Goal: Communication & Community: Participate in discussion

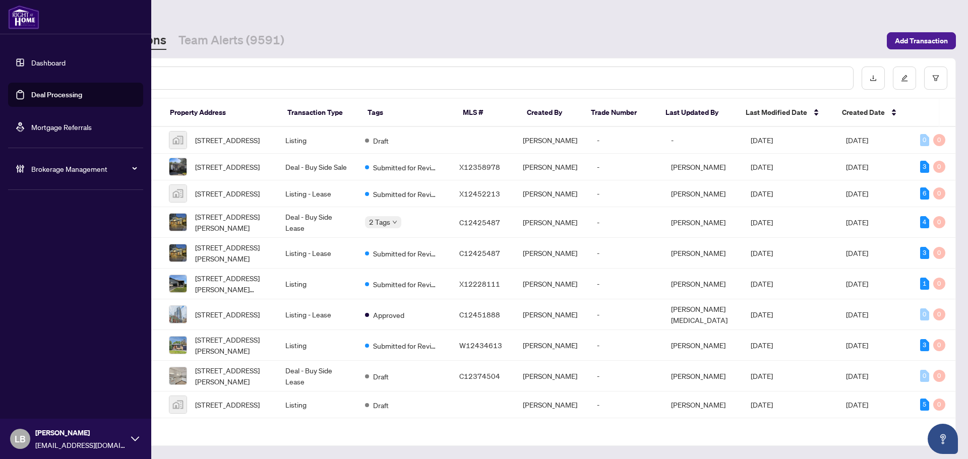
drag, startPoint x: 30, startPoint y: 66, endPoint x: 40, endPoint y: 68, distance: 10.3
click at [31, 66] on link "Dashboard" at bounding box center [48, 62] width 34 height 9
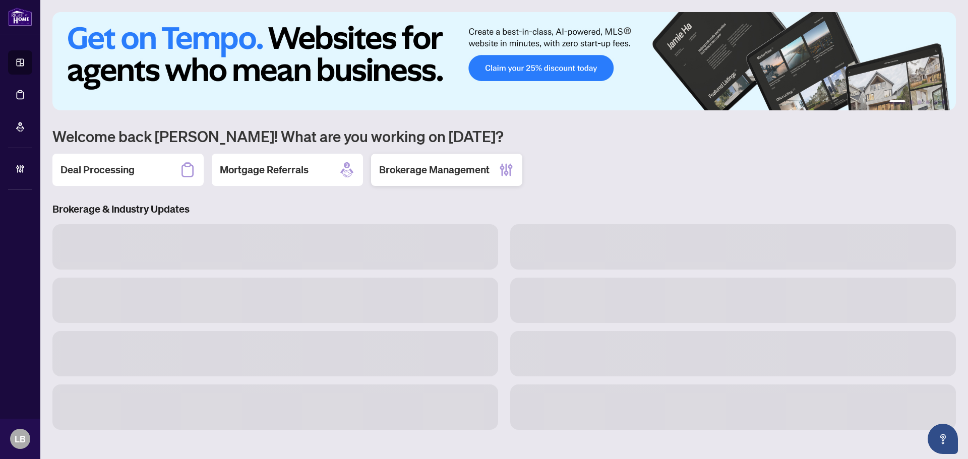
click at [444, 177] on div "Brokerage Management" at bounding box center [446, 170] width 151 height 32
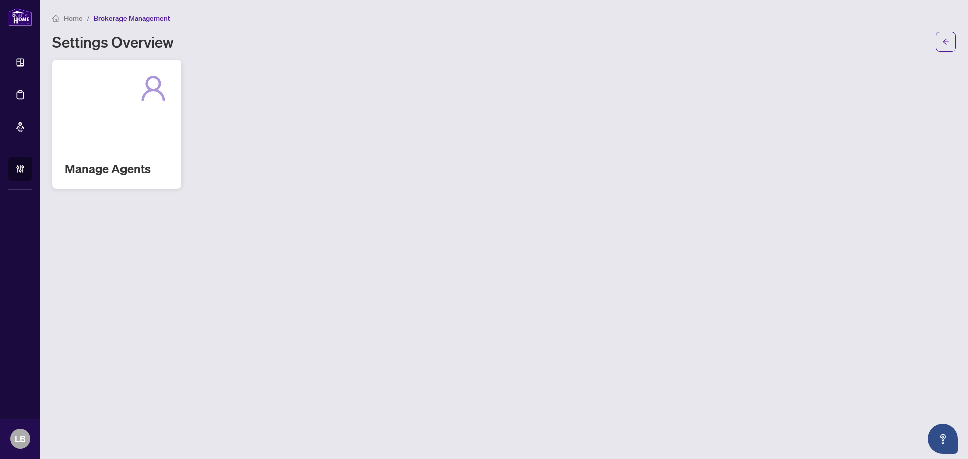
click at [141, 125] on div "Manage Agents" at bounding box center [116, 124] width 129 height 129
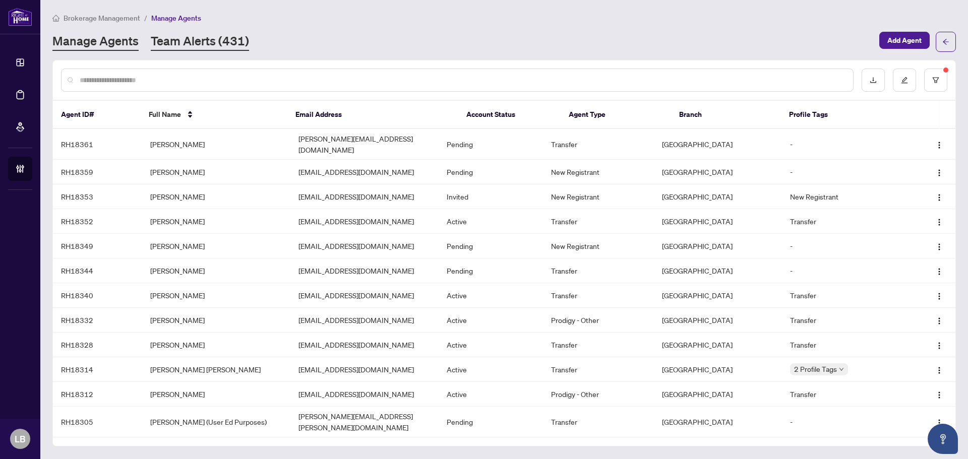
click at [214, 49] on link "Team Alerts (431)" at bounding box center [200, 42] width 98 height 18
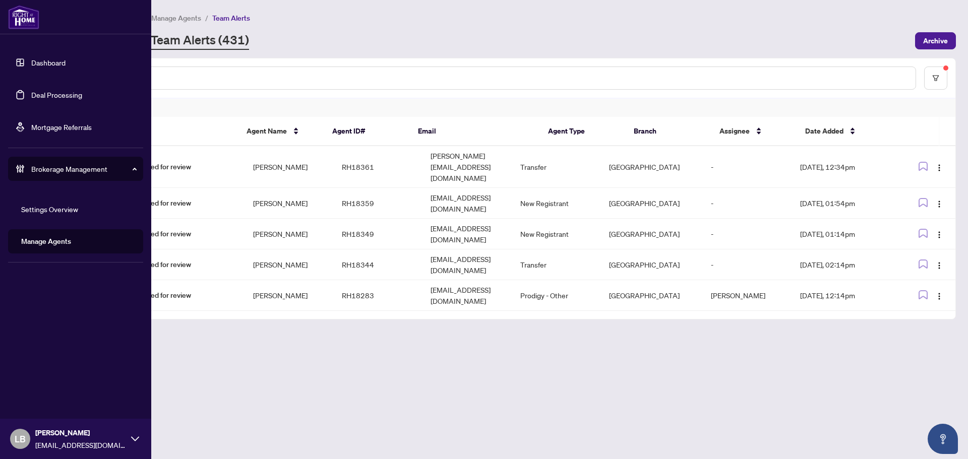
click at [31, 58] on link "Dashboard" at bounding box center [48, 62] width 34 height 9
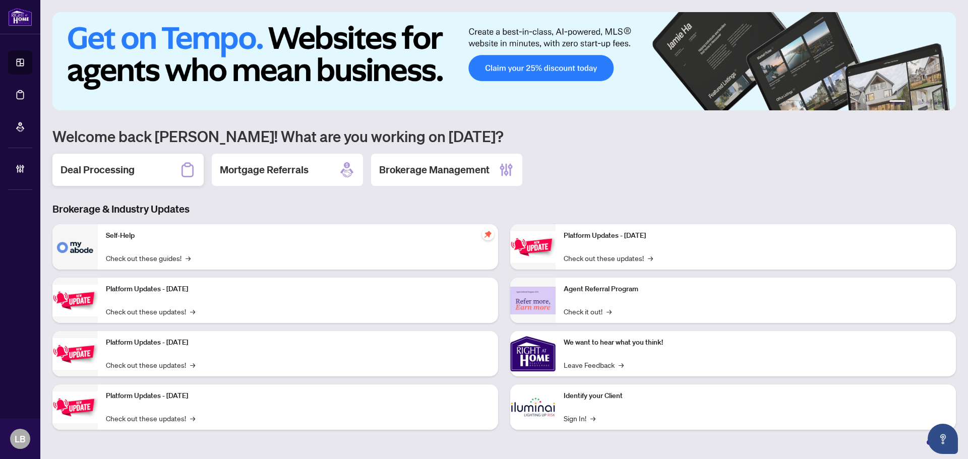
click at [151, 173] on div "Deal Processing" at bounding box center [127, 170] width 151 height 32
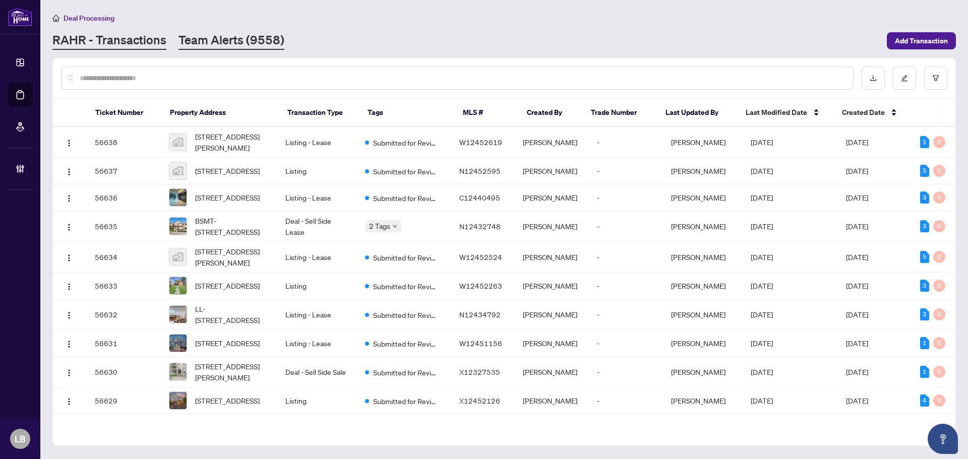
click at [221, 41] on link "Team Alerts (9558)" at bounding box center [231, 41] width 106 height 18
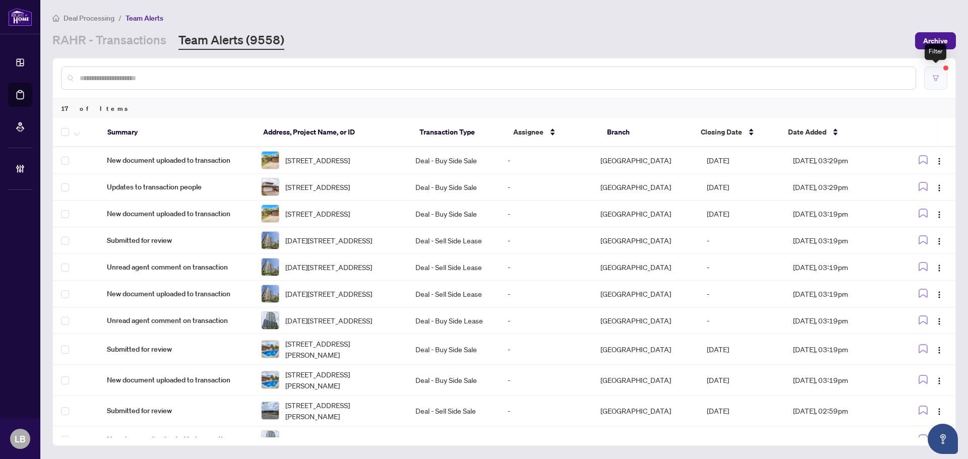
click at [935, 78] on icon "filter" at bounding box center [935, 78] width 7 height 7
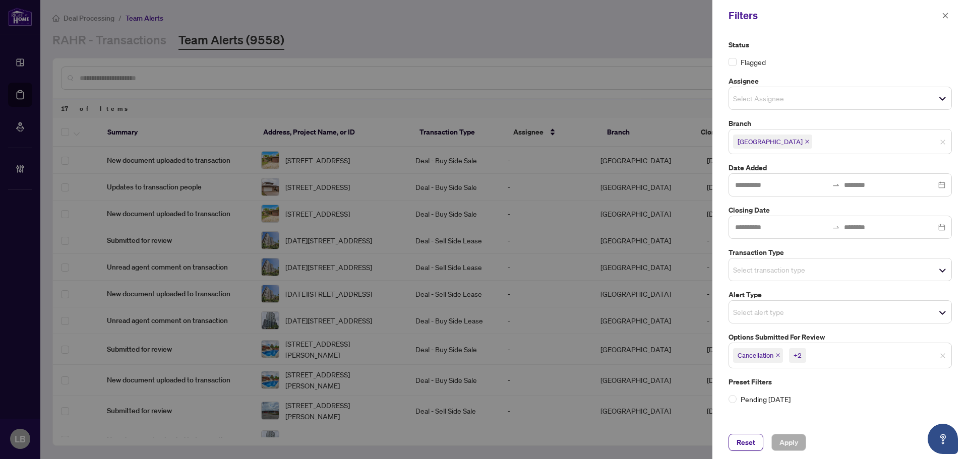
click at [776, 356] on icon "close" at bounding box center [777, 355] width 5 height 5
click at [783, 443] on span "Apply" at bounding box center [788, 442] width 19 height 16
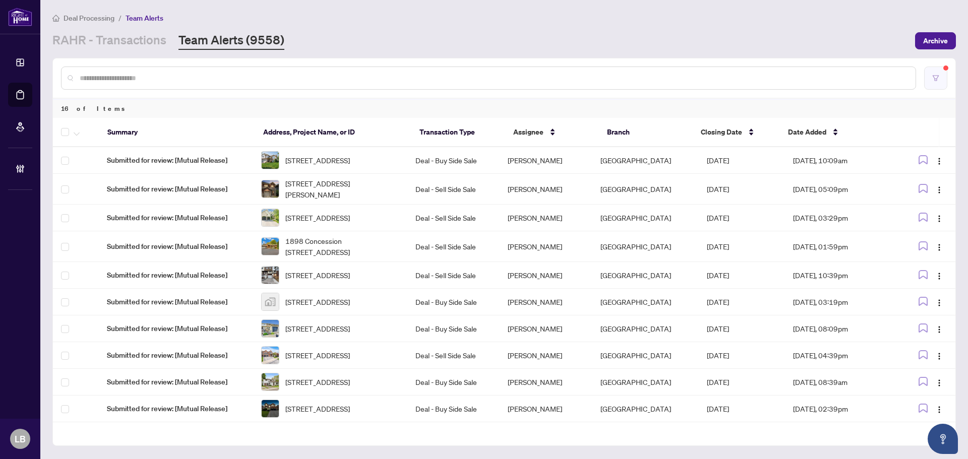
click at [936, 75] on icon "filter" at bounding box center [935, 78] width 6 height 6
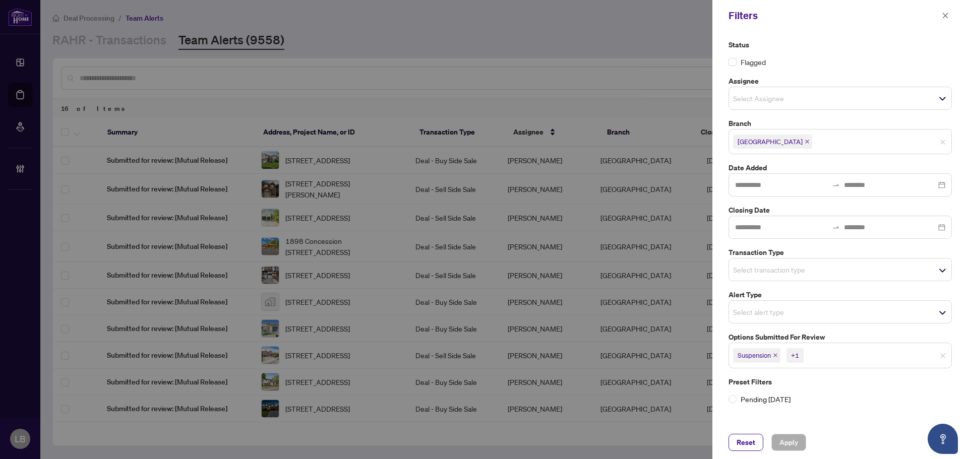
click at [821, 358] on input "search" at bounding box center [840, 355] width 71 height 12
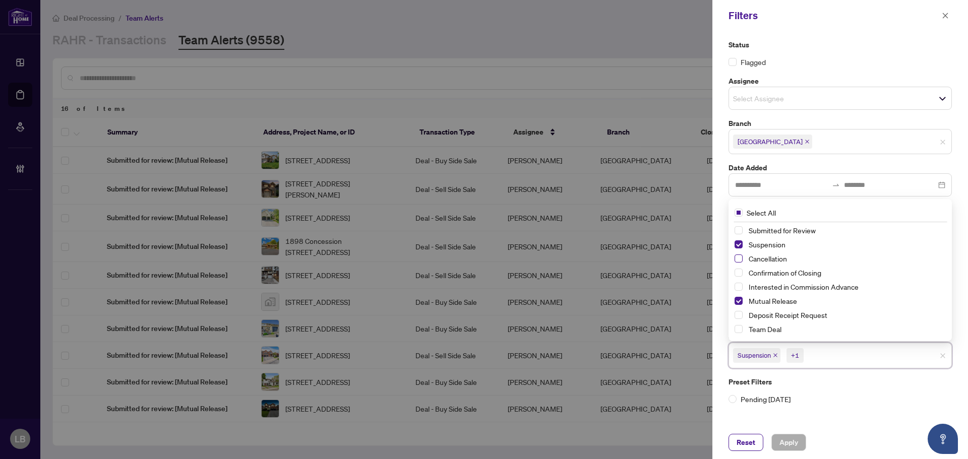
click at [739, 261] on span "Select Cancellation" at bounding box center [738, 259] width 8 height 8
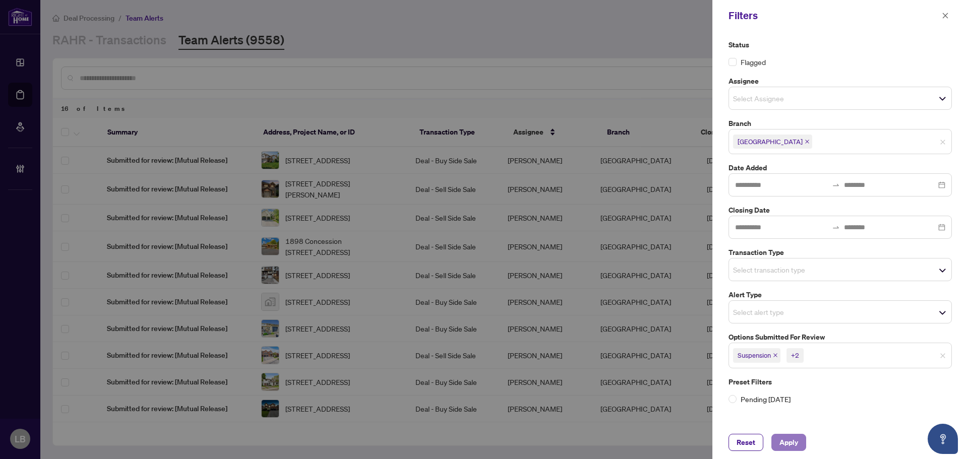
click at [791, 441] on span "Apply" at bounding box center [788, 442] width 19 height 16
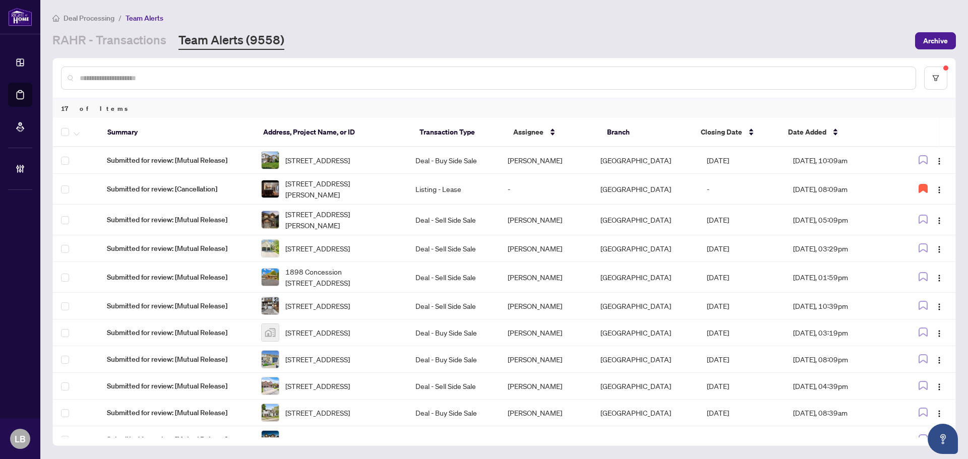
drag, startPoint x: 108, startPoint y: 46, endPoint x: 109, endPoint y: 53, distance: 7.1
click at [108, 46] on link "RAHR - Transactions" at bounding box center [109, 41] width 114 height 18
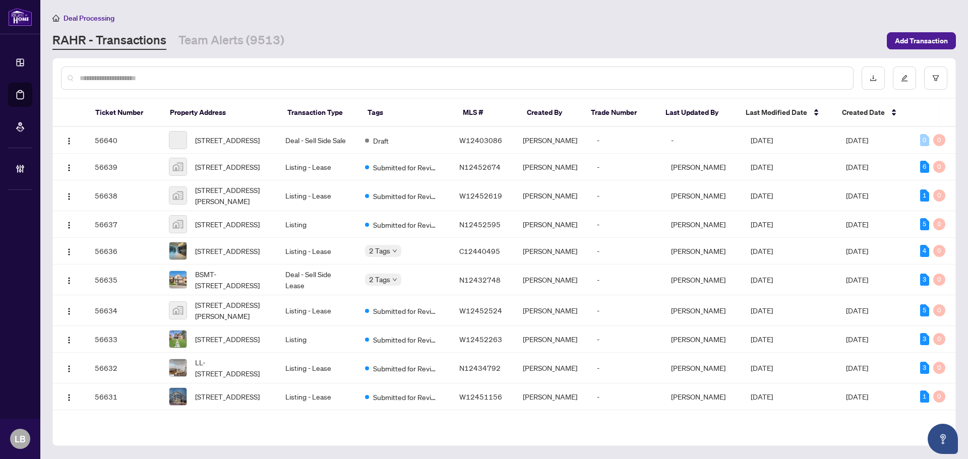
drag, startPoint x: 130, startPoint y: 77, endPoint x: 85, endPoint y: 74, distance: 45.5
click at [130, 77] on input "text" at bounding box center [462, 78] width 765 height 11
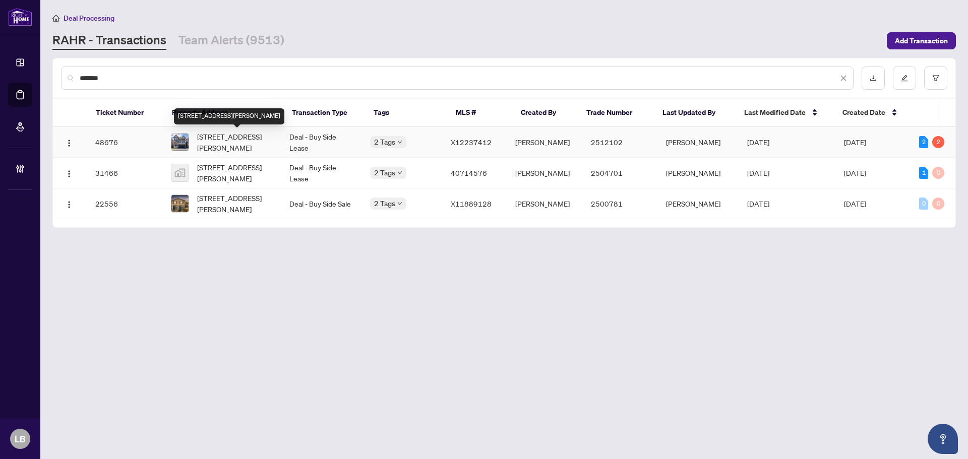
type input "*******"
click at [220, 137] on span "[STREET_ADDRESS][PERSON_NAME]" at bounding box center [235, 142] width 76 height 22
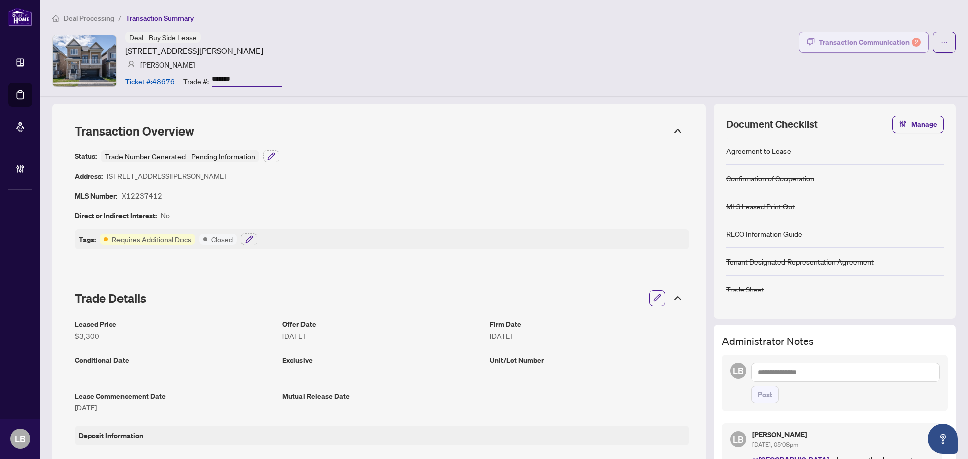
click at [857, 41] on div "Transaction Communication 2" at bounding box center [870, 42] width 102 height 16
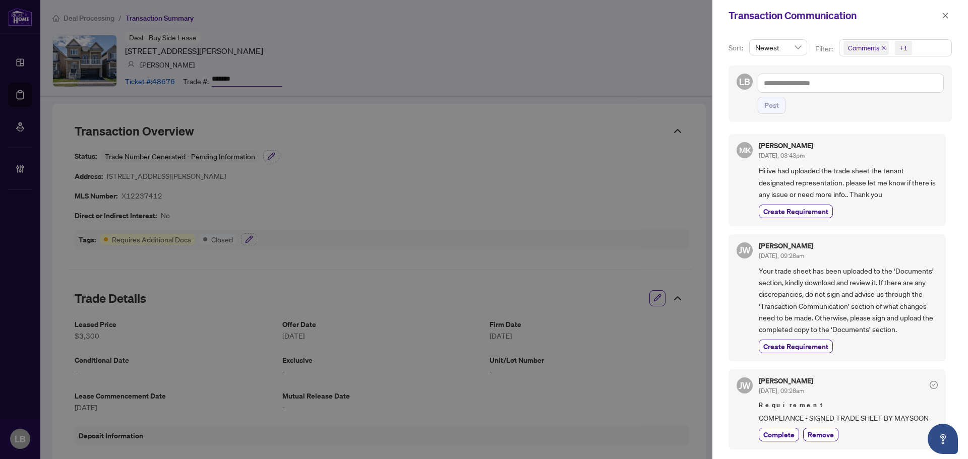
click at [926, 46] on span "Comments +1" at bounding box center [895, 48] width 112 height 16
click at [895, 115] on span "Activity History" at bounding box center [883, 117] width 48 height 9
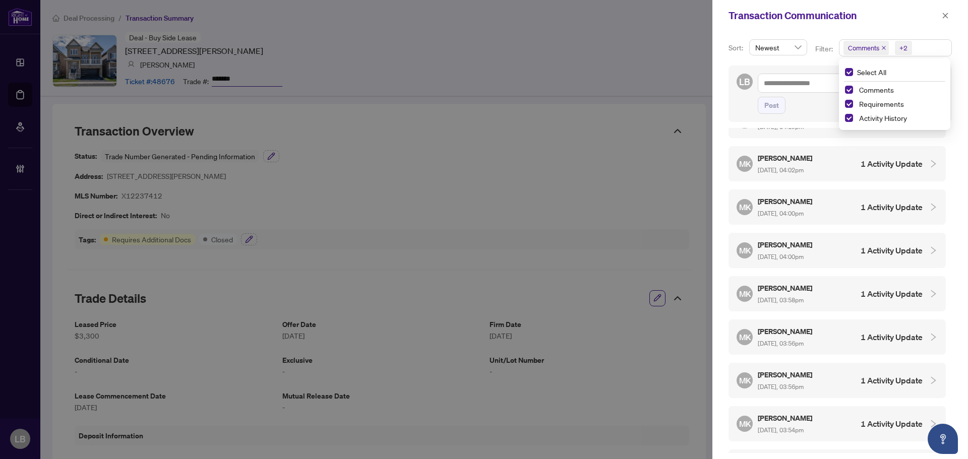
scroll to position [2, 0]
click at [836, 454] on div "MK Maysoon Khoshaba Aug/14/2025, 03:54pm 9 Activity Updates" at bounding box center [829, 465] width 186 height 23
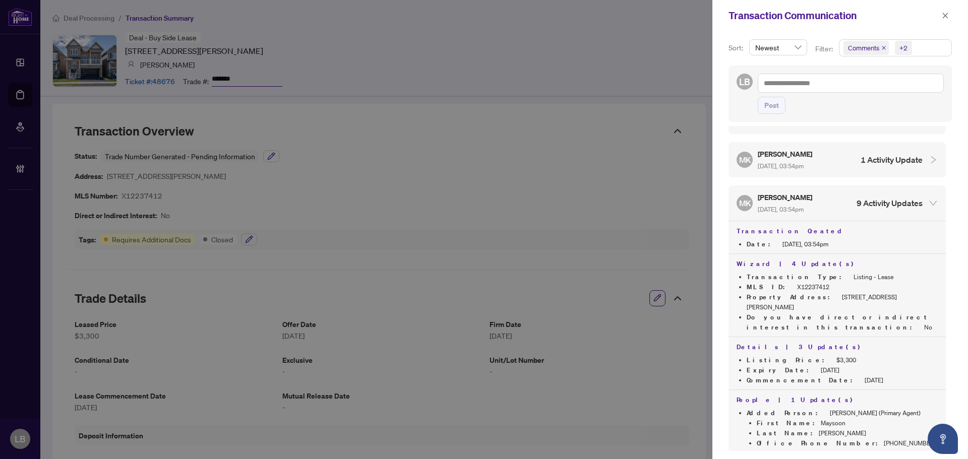
scroll to position [2349, 0]
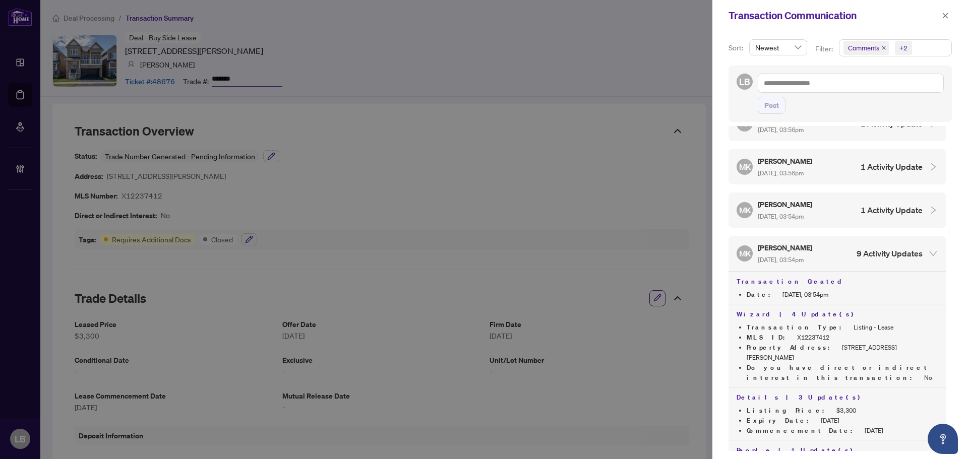
click at [813, 242] on div "Maysoon Khoshaba Aug/14/2025, 03:54pm" at bounding box center [786, 253] width 56 height 23
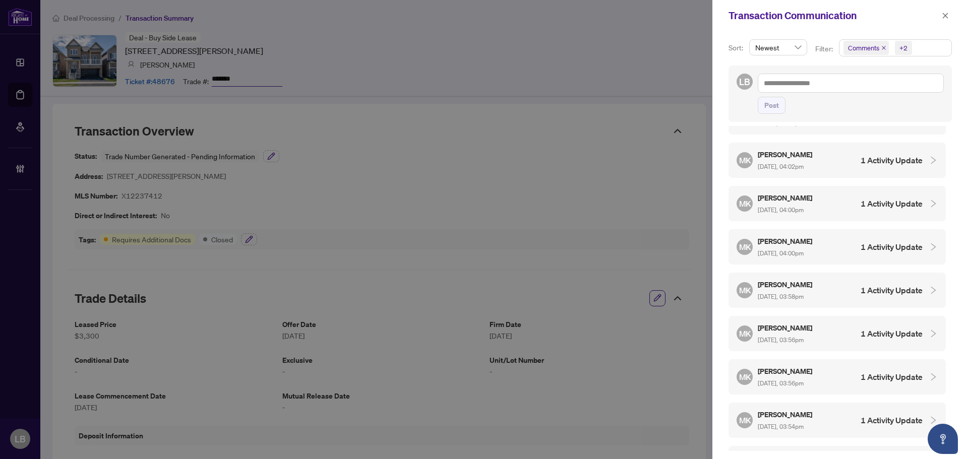
scroll to position [2137, 0]
click at [810, 410] on div "Maysoon Khoshaba Aug/14/2025, 03:54pm" at bounding box center [786, 421] width 56 height 23
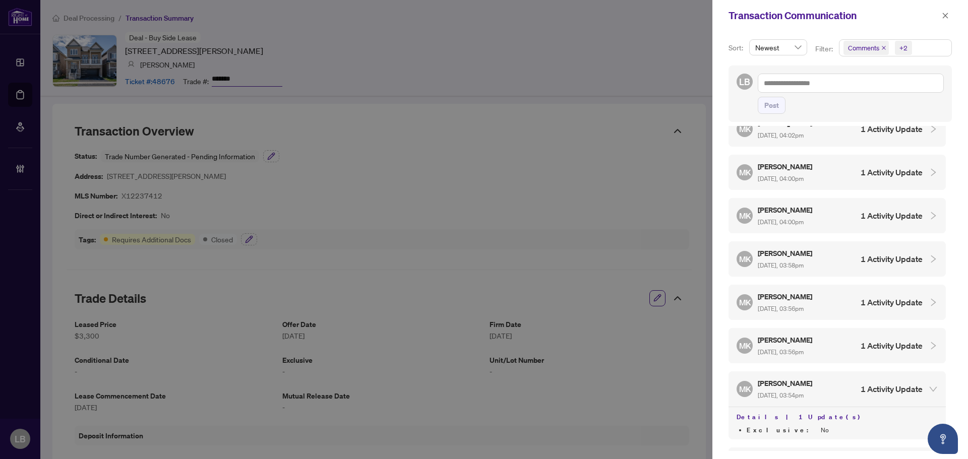
click at [813, 334] on h5 "[PERSON_NAME]" at bounding box center [786, 340] width 56 height 12
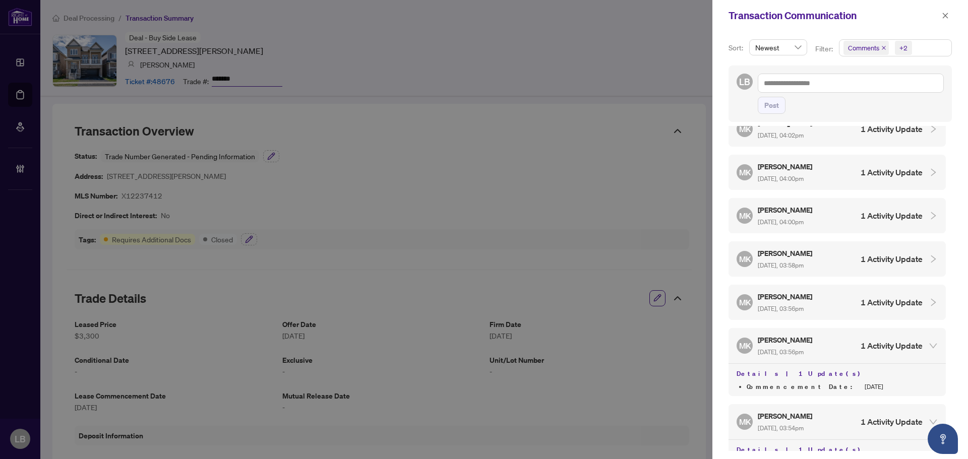
click at [813, 291] on h5 "[PERSON_NAME]" at bounding box center [786, 297] width 56 height 12
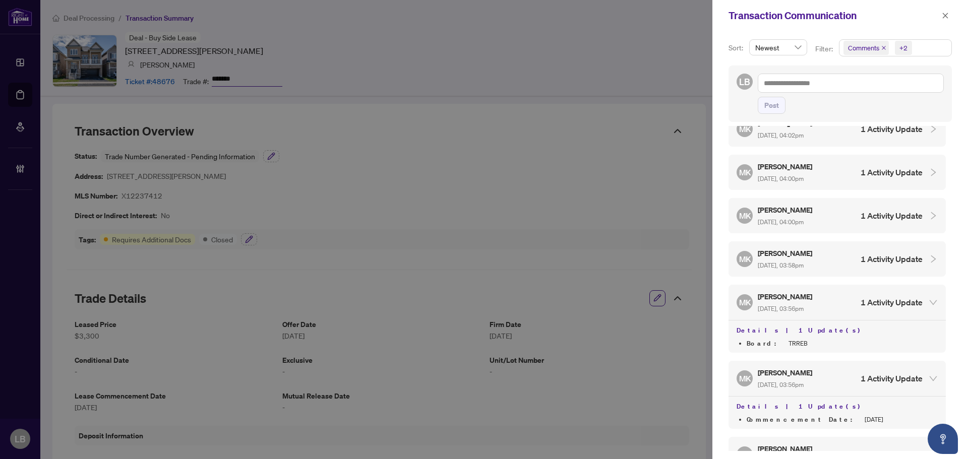
click at [803, 262] on span "Aug/14/2025, 03:58pm" at bounding box center [781, 266] width 46 height 8
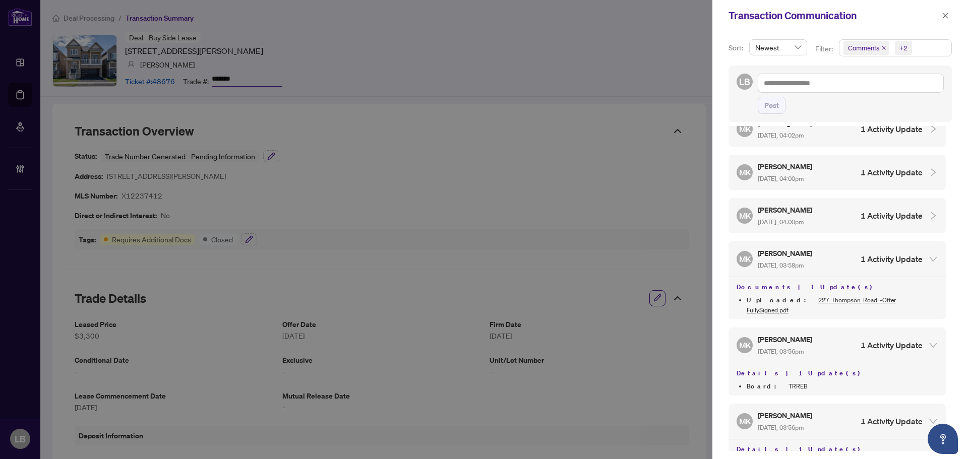
click at [804, 204] on h5 "[PERSON_NAME]" at bounding box center [786, 210] width 56 height 12
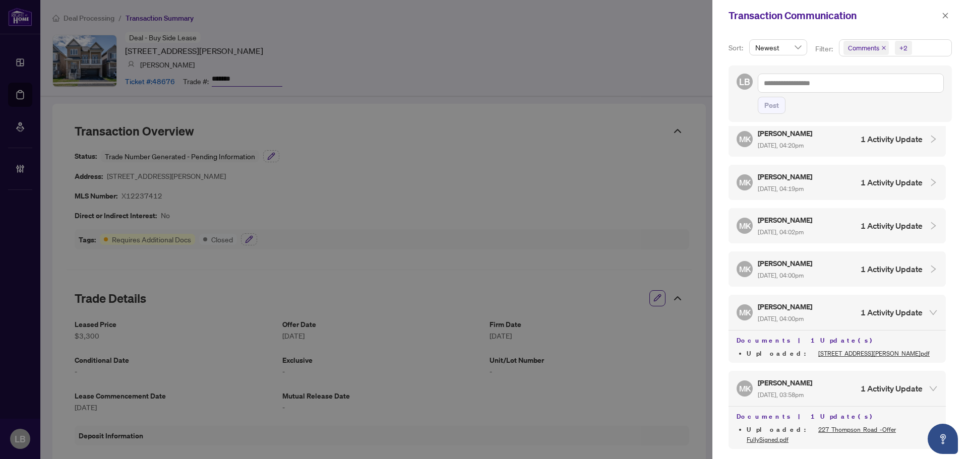
scroll to position [2069, 0]
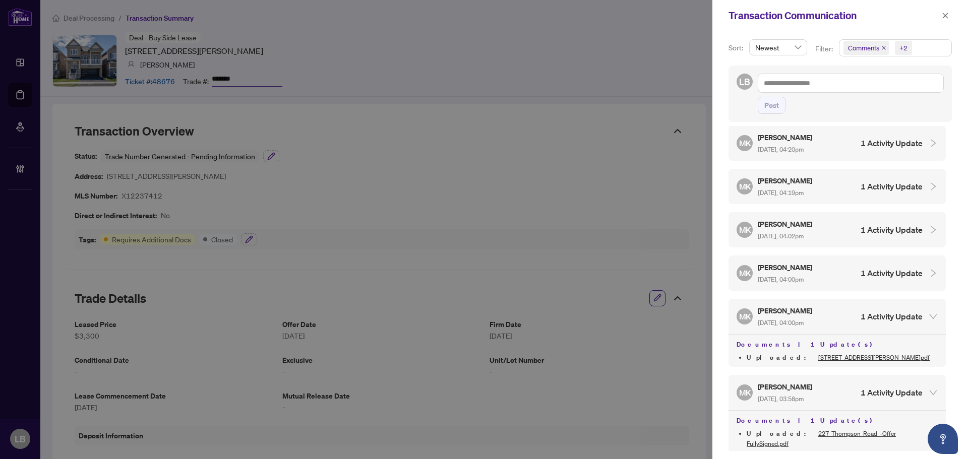
click at [797, 262] on h5 "[PERSON_NAME]" at bounding box center [786, 268] width 56 height 12
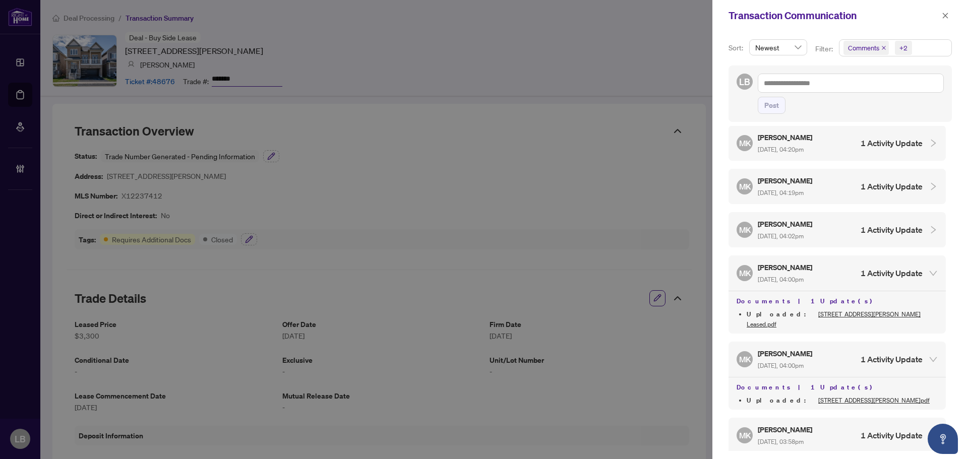
click at [794, 218] on div "Maysoon Khoshaba Aug/14/2025, 04:02pm" at bounding box center [786, 229] width 56 height 23
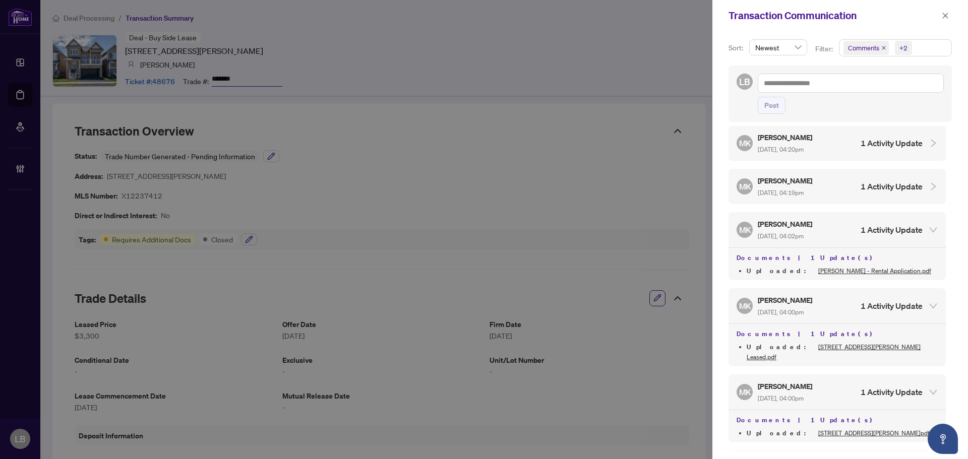
click at [795, 189] on span "Aug/14/2025, 04:19pm" at bounding box center [781, 193] width 46 height 8
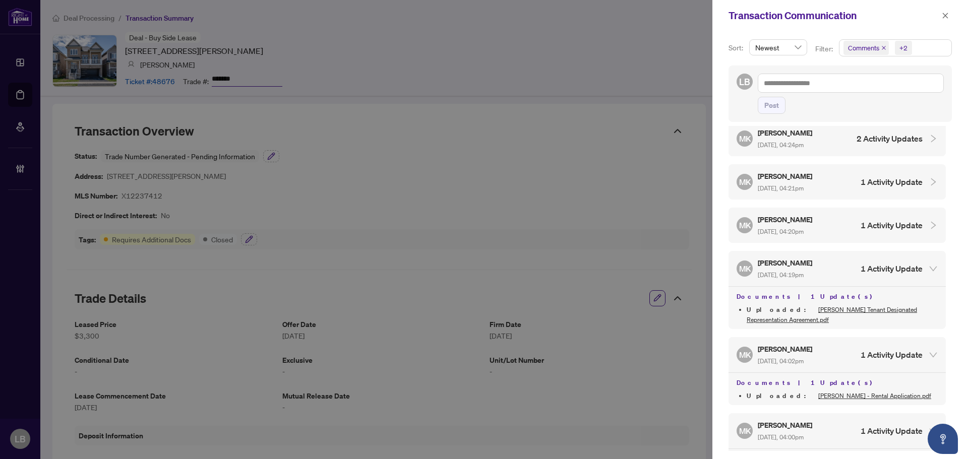
scroll to position [1969, 0]
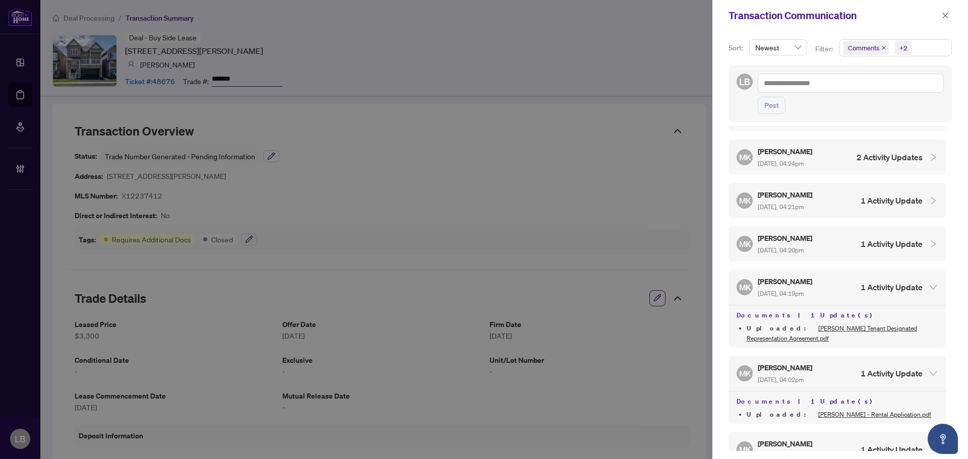
click at [799, 232] on div "Maysoon Khoshaba Aug/14/2025, 04:20pm" at bounding box center [786, 243] width 56 height 23
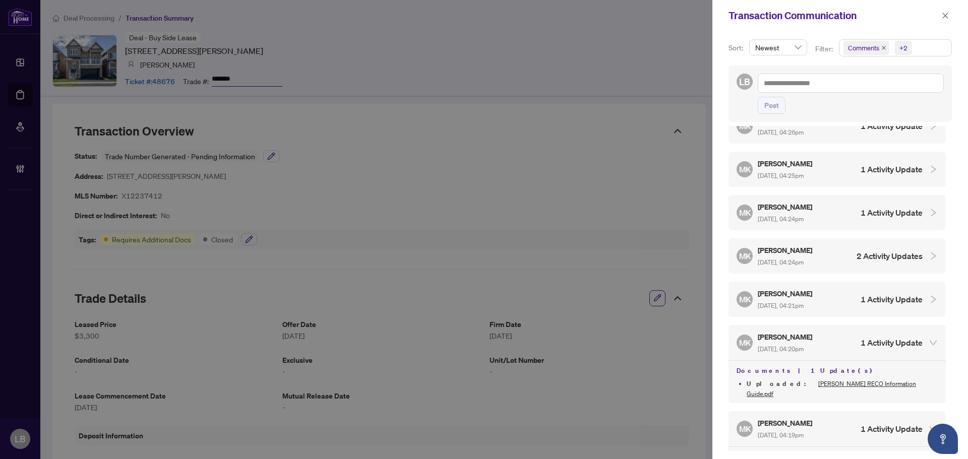
scroll to position [1868, 0]
click at [795, 284] on div "MK Maysoon Khoshaba Aug/14/2025, 04:21pm 1 Activity Update" at bounding box center [836, 301] width 217 height 35
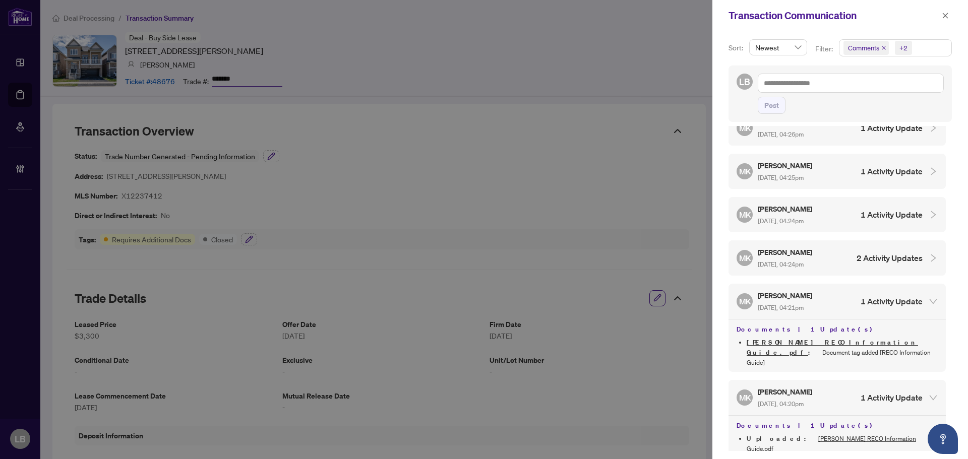
click at [795, 246] on h5 "[PERSON_NAME]" at bounding box center [786, 252] width 56 height 12
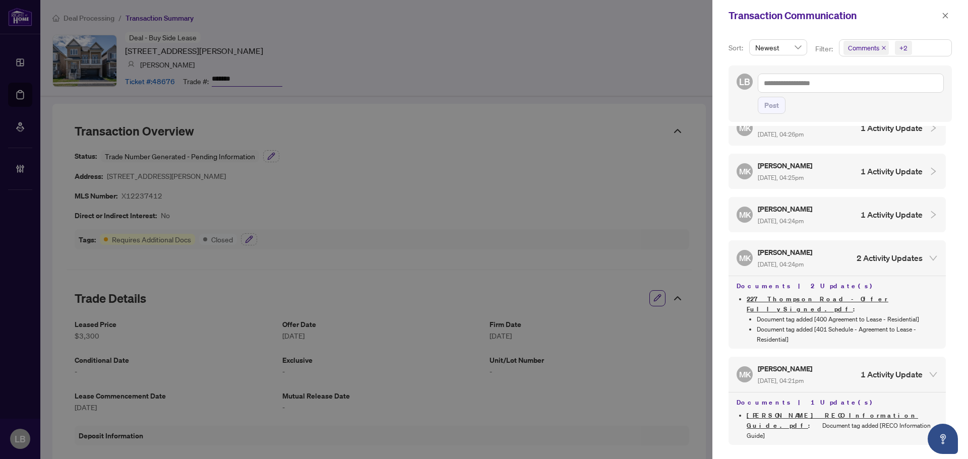
click at [792, 203] on div "Maysoon Khoshaba Aug/14/2025, 04:24pm" at bounding box center [786, 214] width 56 height 23
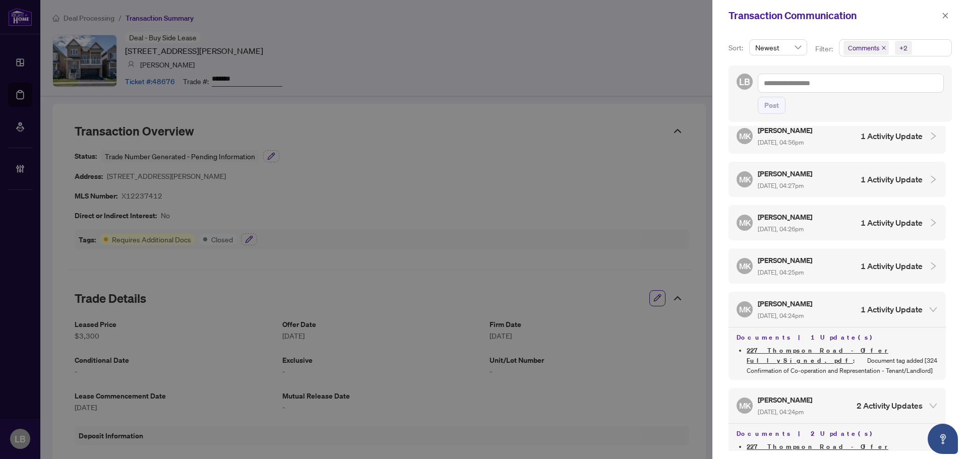
scroll to position [1767, 0]
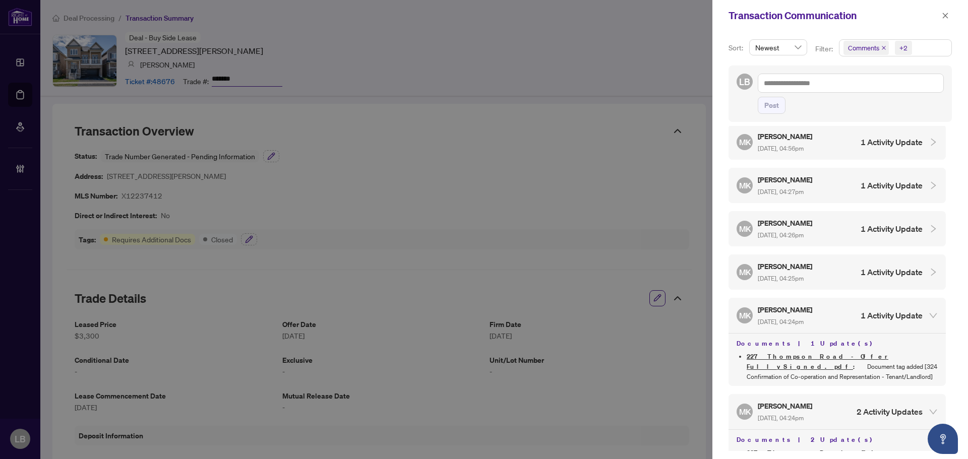
click at [793, 275] on span "Aug/14/2025, 04:25pm" at bounding box center [781, 279] width 46 height 8
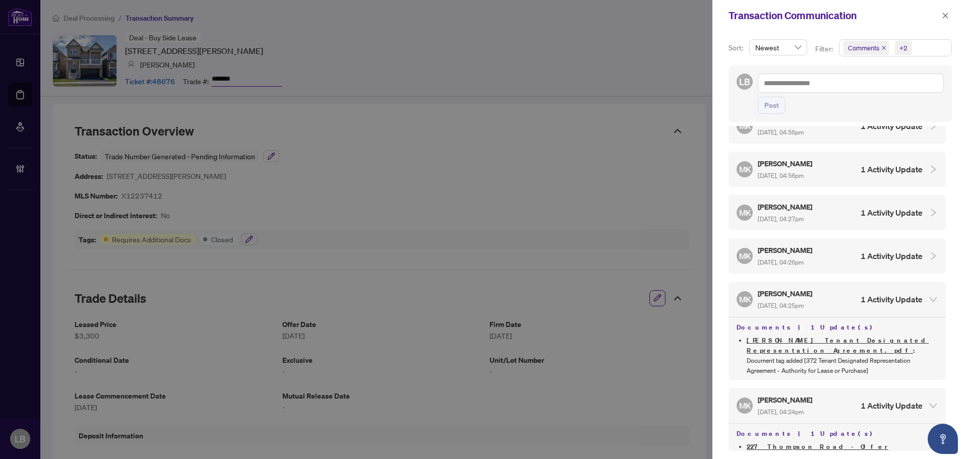
scroll to position [1717, 0]
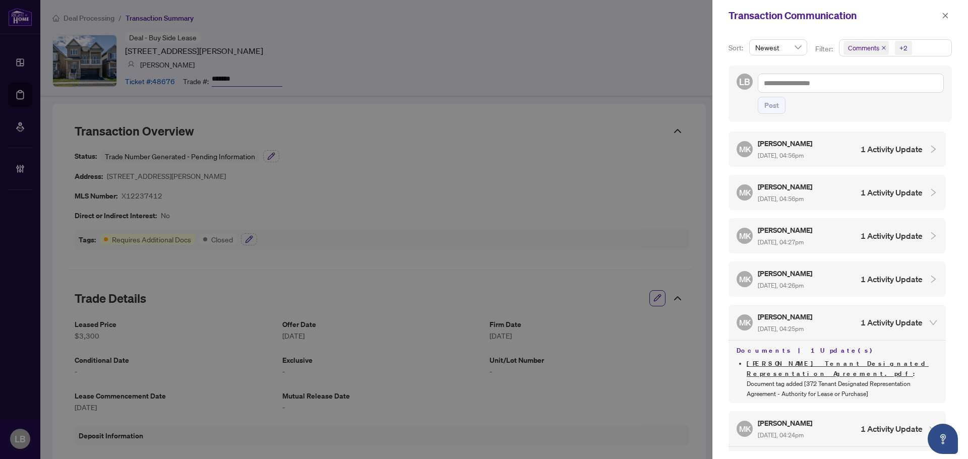
click at [793, 268] on h5 "[PERSON_NAME]" at bounding box center [786, 274] width 56 height 12
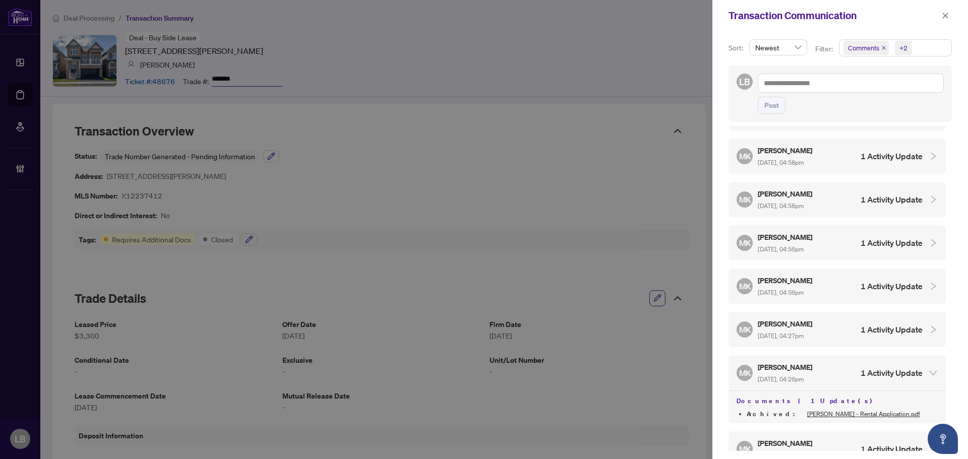
scroll to position [1616, 0]
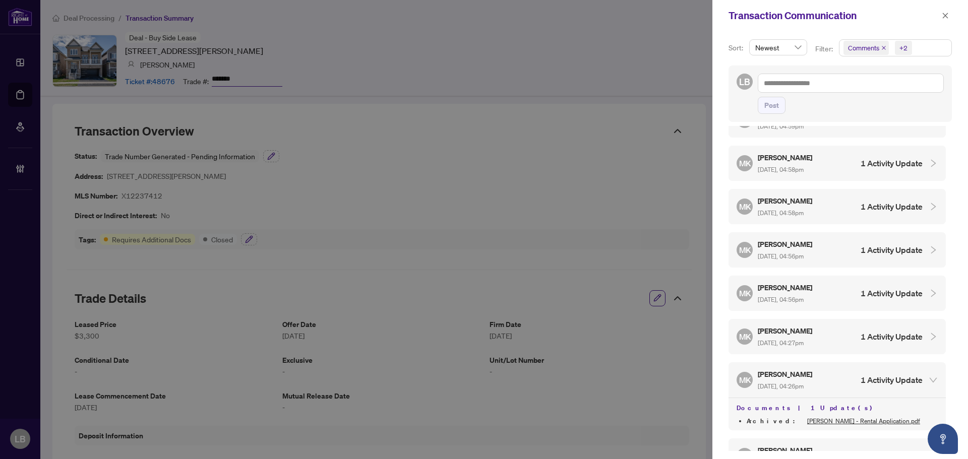
click at [795, 325] on h5 "[PERSON_NAME]" at bounding box center [786, 331] width 56 height 12
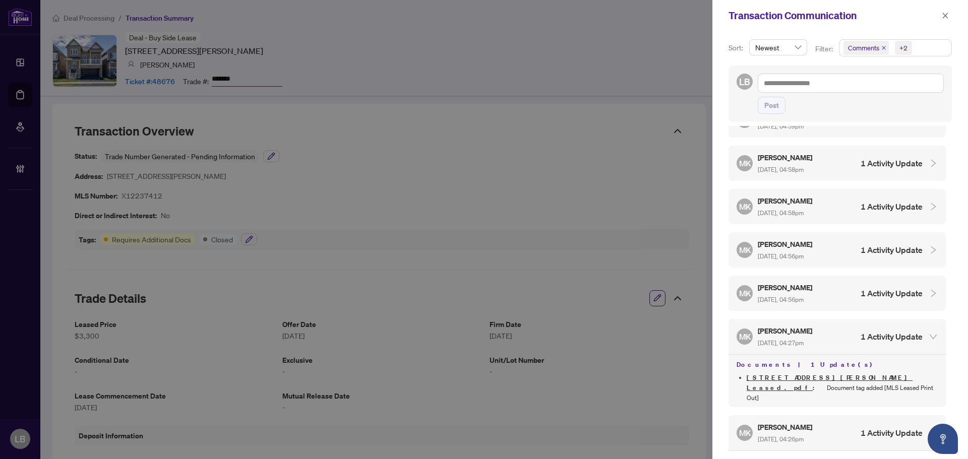
click at [796, 296] on span "Aug/14/2025, 04:56pm" at bounding box center [781, 300] width 46 height 8
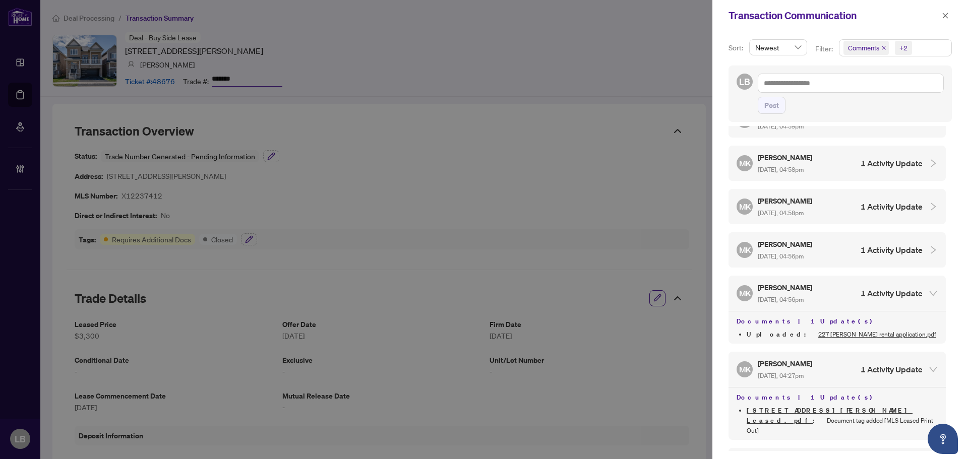
click at [803, 239] on div "MK Maysoon Khoshaba Aug/14/2025, 04:56pm 1 Activity Update" at bounding box center [836, 249] width 217 height 35
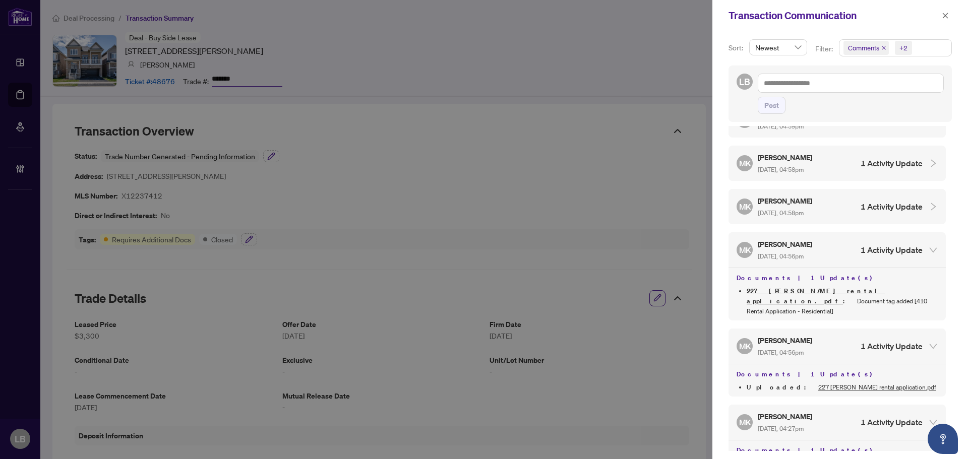
click at [809, 200] on div "MK Maysoon Khoshaba Aug/14/2025, 04:58pm 1 Activity Update" at bounding box center [836, 206] width 217 height 35
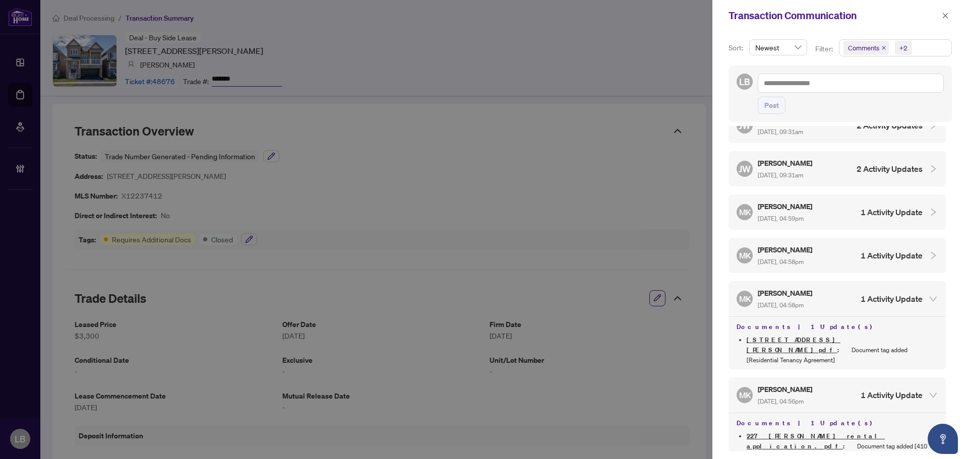
scroll to position [1515, 0]
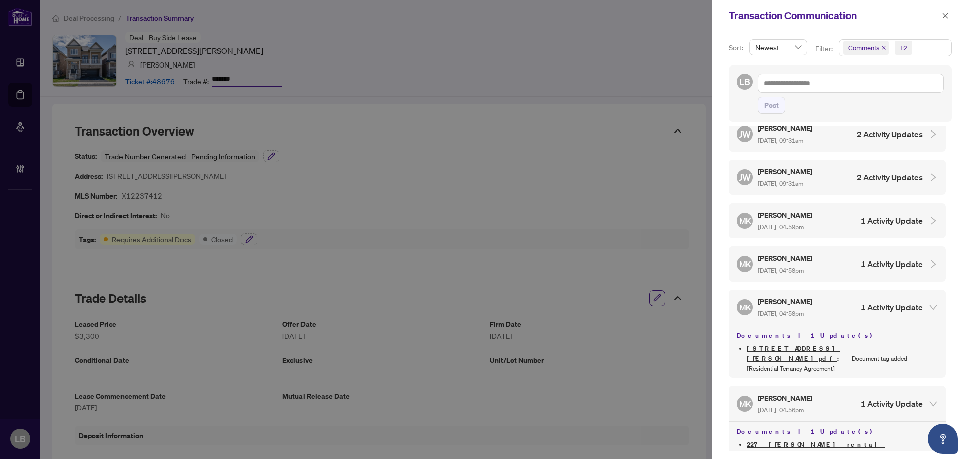
click at [809, 253] on h5 "[PERSON_NAME]" at bounding box center [786, 259] width 56 height 12
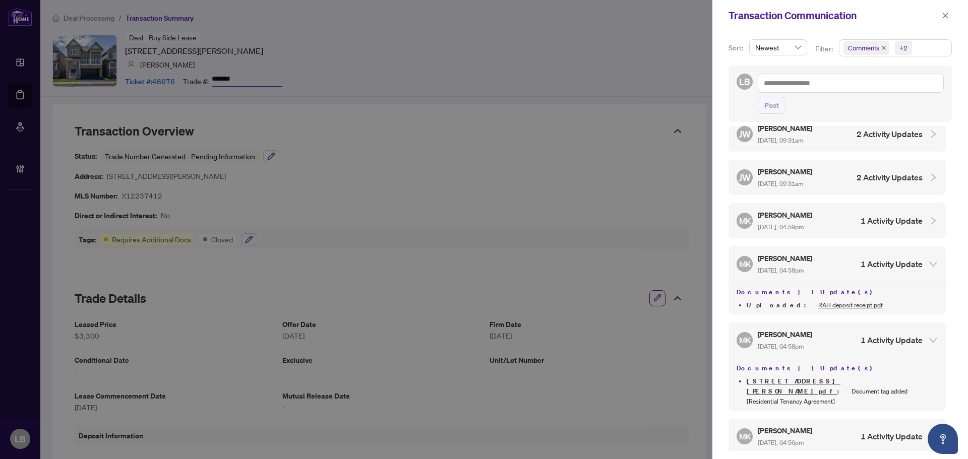
click at [810, 209] on h5 "[PERSON_NAME]" at bounding box center [786, 215] width 56 height 12
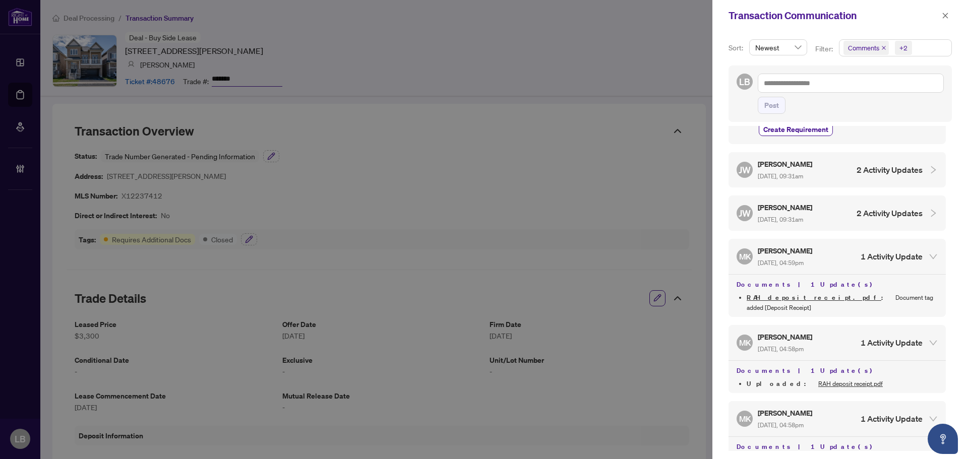
scroll to position [1465, 0]
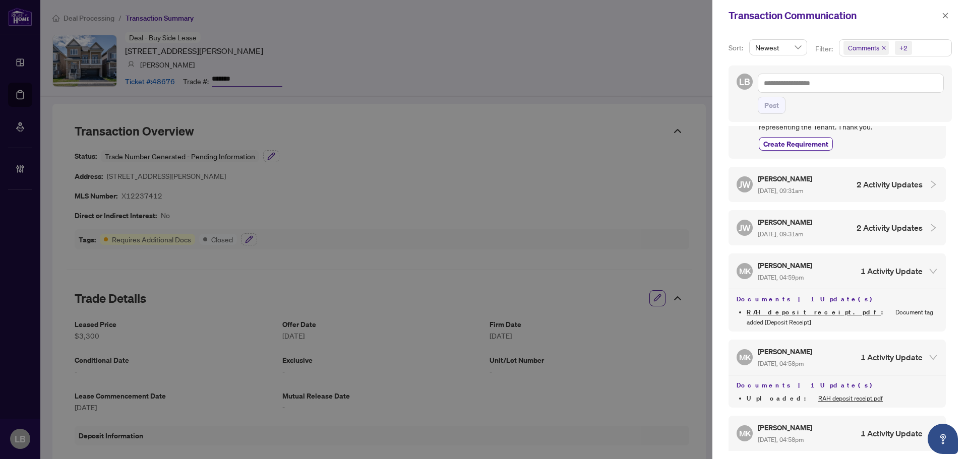
click at [807, 216] on h5 "Jackie Wu" at bounding box center [786, 222] width 56 height 12
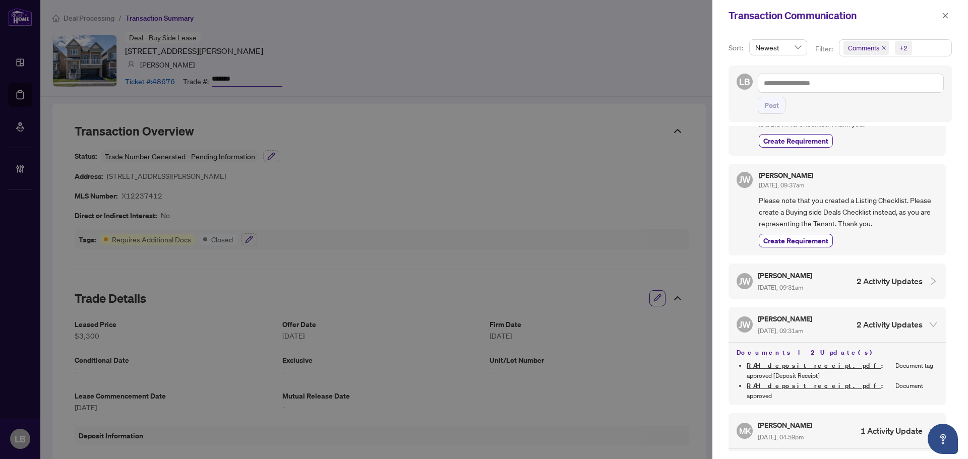
scroll to position [1364, 0]
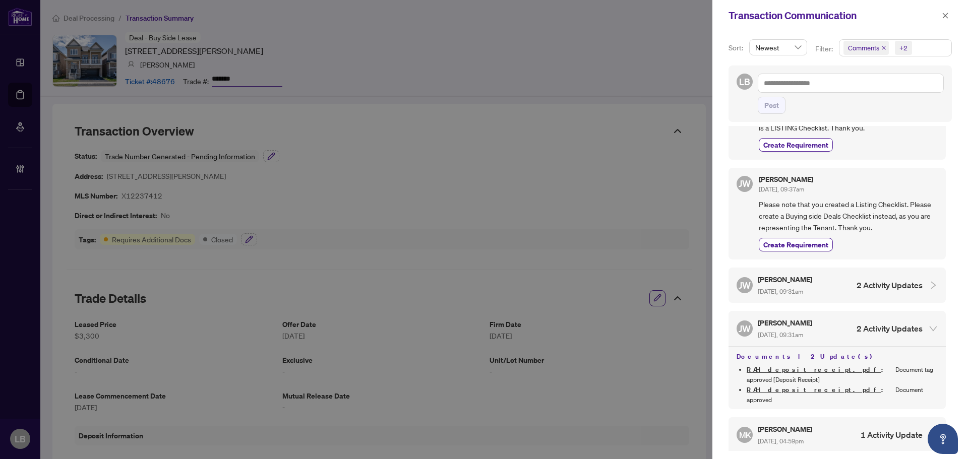
click at [809, 274] on h5 "Jackie Wu" at bounding box center [786, 280] width 56 height 12
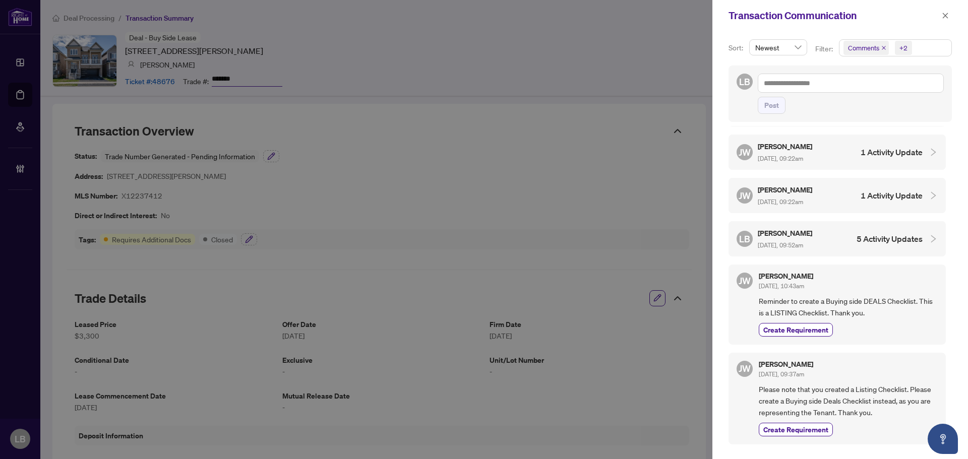
scroll to position [1162, 0]
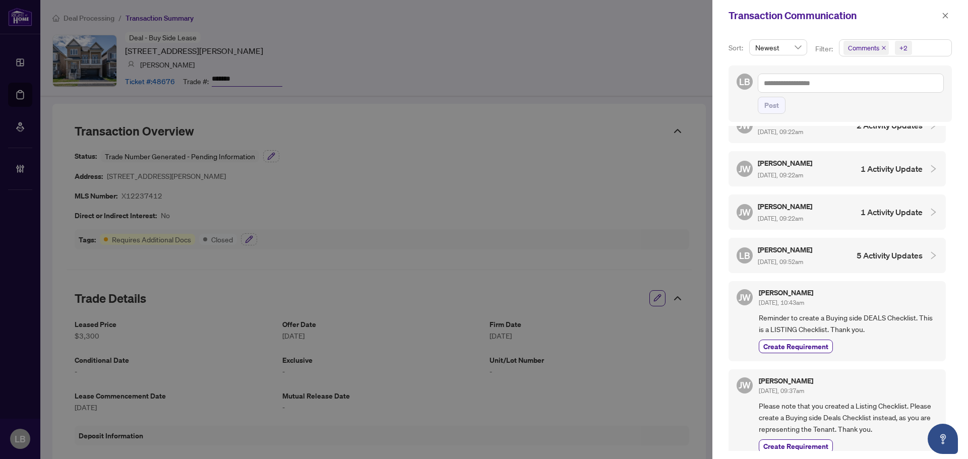
click at [813, 244] on div "Linda Bujupi Aug/20/2025, 09:52am" at bounding box center [786, 255] width 56 height 23
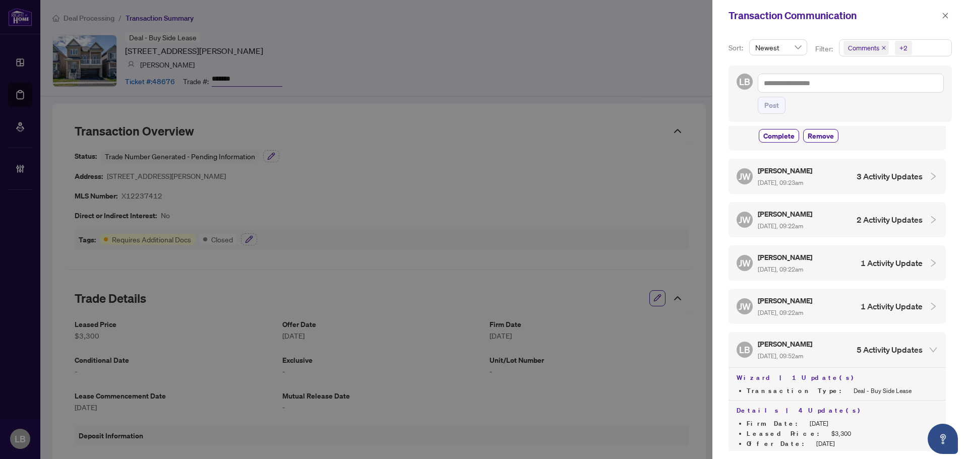
scroll to position [1061, 0]
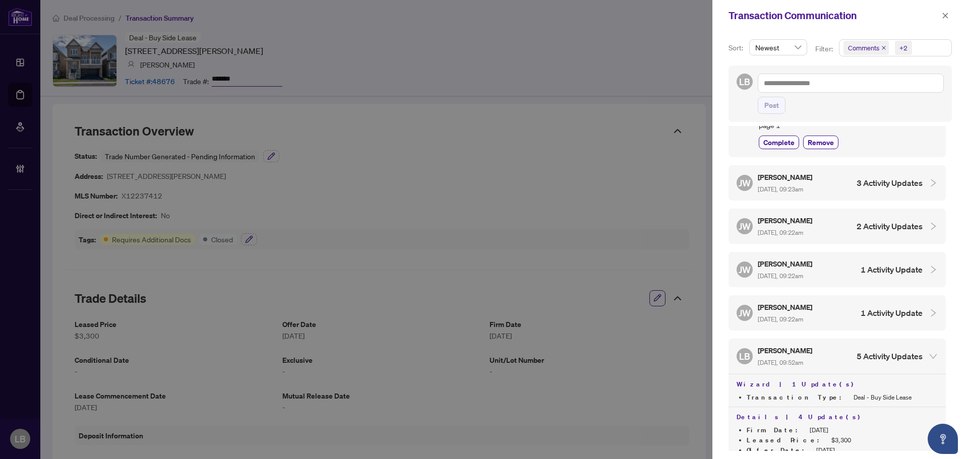
click at [811, 301] on h5 "Jackie Wu" at bounding box center [786, 307] width 56 height 12
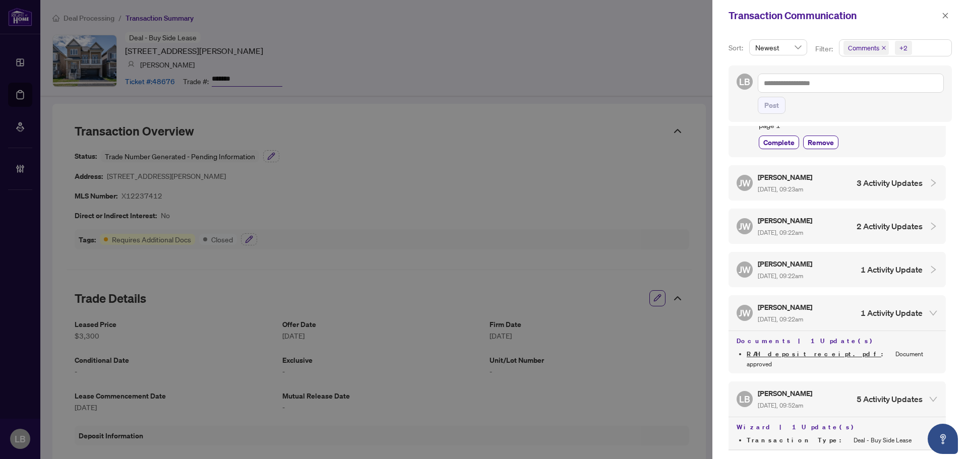
click at [813, 258] on h5 "Jackie Wu" at bounding box center [786, 264] width 56 height 12
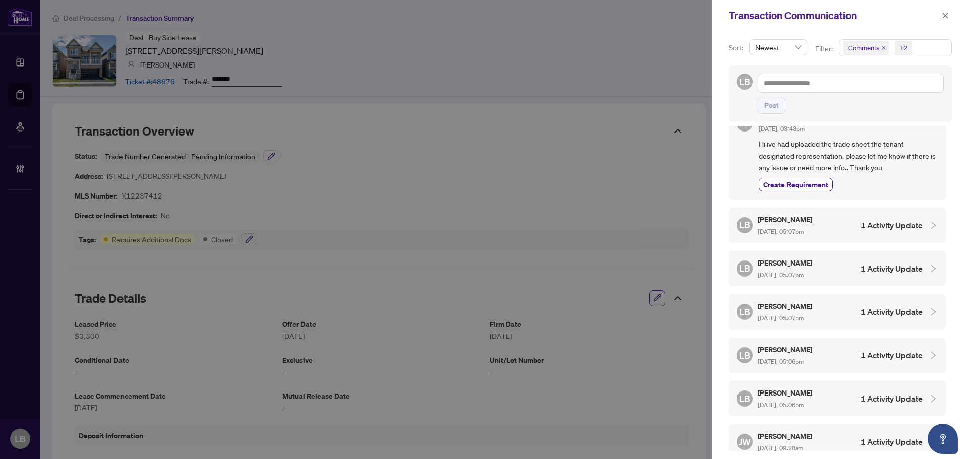
scroll to position [0, 0]
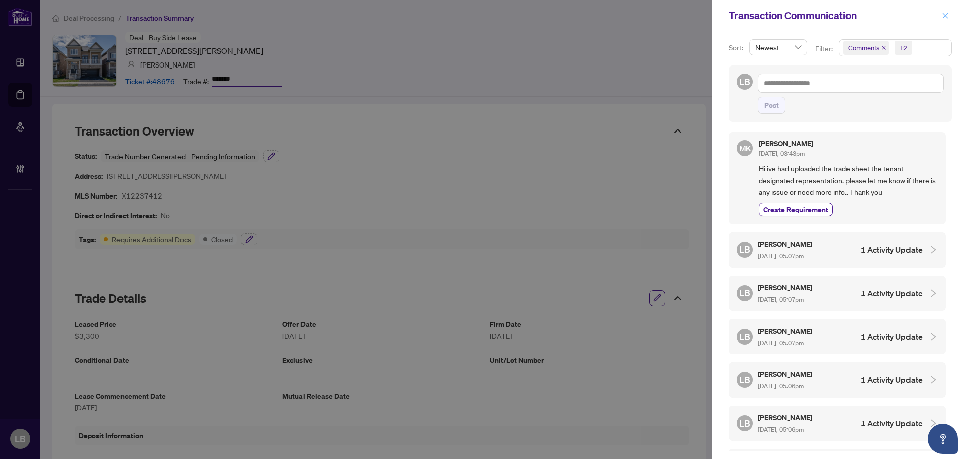
click at [945, 15] on icon "close" at bounding box center [945, 16] width 6 height 6
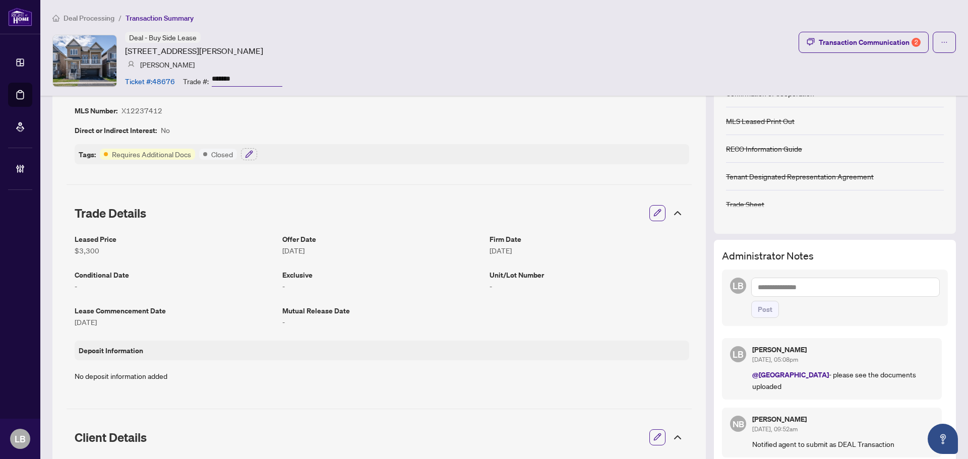
scroll to position [50, 0]
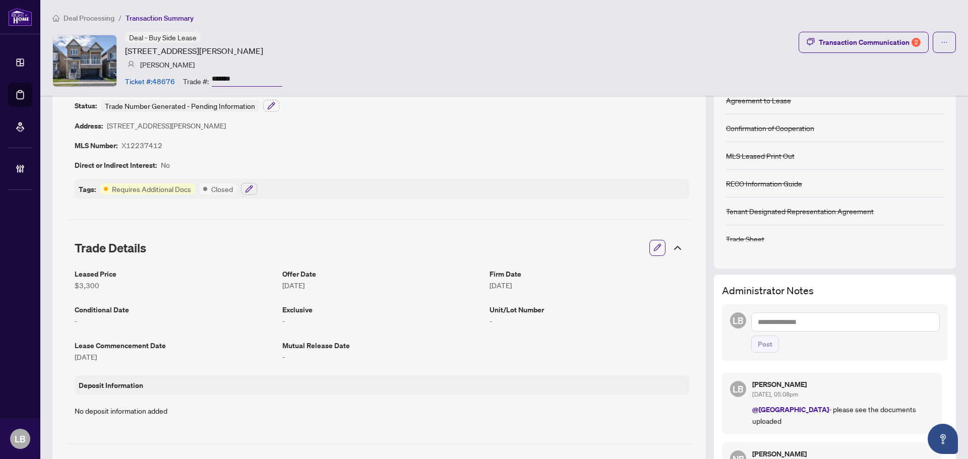
click at [774, 325] on textarea at bounding box center [845, 321] width 188 height 19
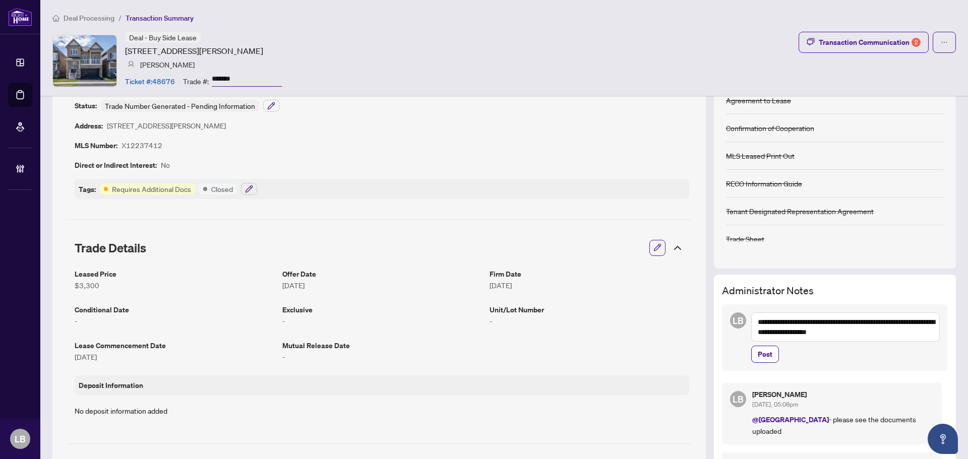
click at [752, 317] on textarea "**********" at bounding box center [845, 326] width 188 height 29
click at [751, 322] on textarea "**********" at bounding box center [845, 326] width 188 height 29
click at [781, 328] on span "Deals West" at bounding box center [795, 329] width 34 height 9
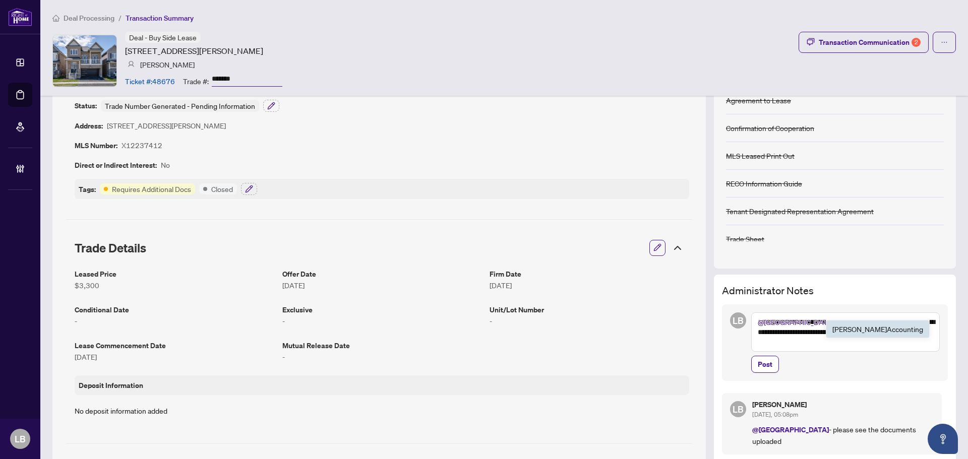
click at [838, 326] on span "RAHR Account ing" at bounding box center [877, 329] width 91 height 9
drag, startPoint x: 838, startPoint y: 343, endPoint x: 848, endPoint y: 337, distance: 11.9
click at [838, 343] on textarea "**********" at bounding box center [845, 331] width 188 height 39
click at [879, 346] on textarea "**********" at bounding box center [845, 331] width 188 height 39
click at [857, 323] on textarea "**********" at bounding box center [845, 331] width 188 height 39
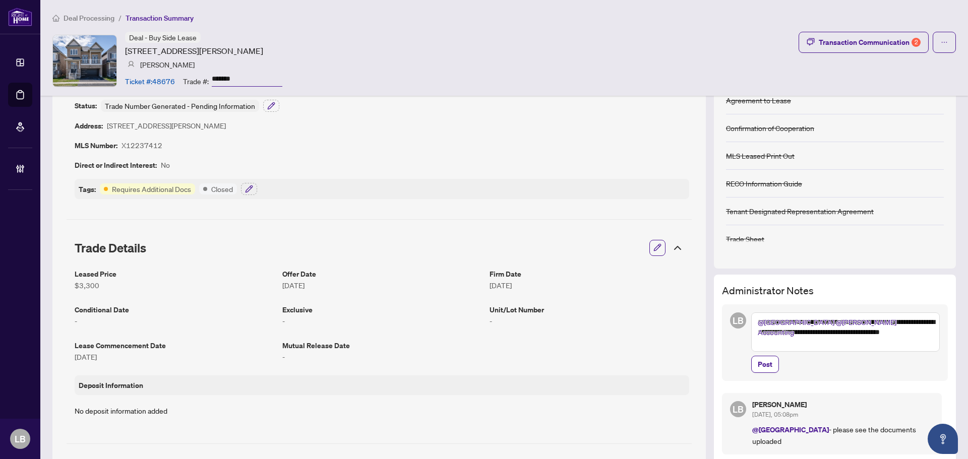
click at [879, 347] on textarea "**********" at bounding box center [845, 331] width 188 height 39
click at [890, 349] on textarea "**********" at bounding box center [845, 331] width 188 height 39
click at [885, 352] on div "**********" at bounding box center [845, 342] width 188 height 60
click at [861, 349] on textarea "**********" at bounding box center [845, 331] width 188 height 39
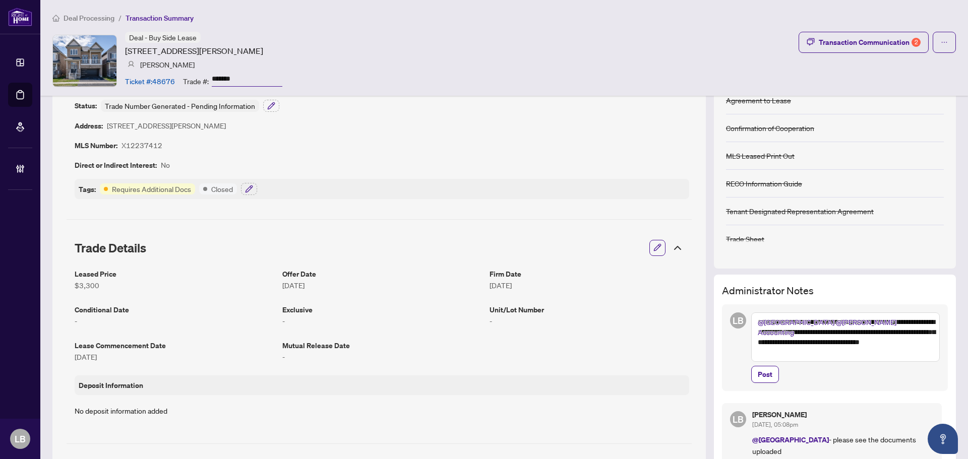
click at [886, 352] on textarea "**********" at bounding box center [845, 336] width 188 height 49
type textarea "**********"
click at [758, 370] on span "Post" at bounding box center [765, 374] width 15 height 16
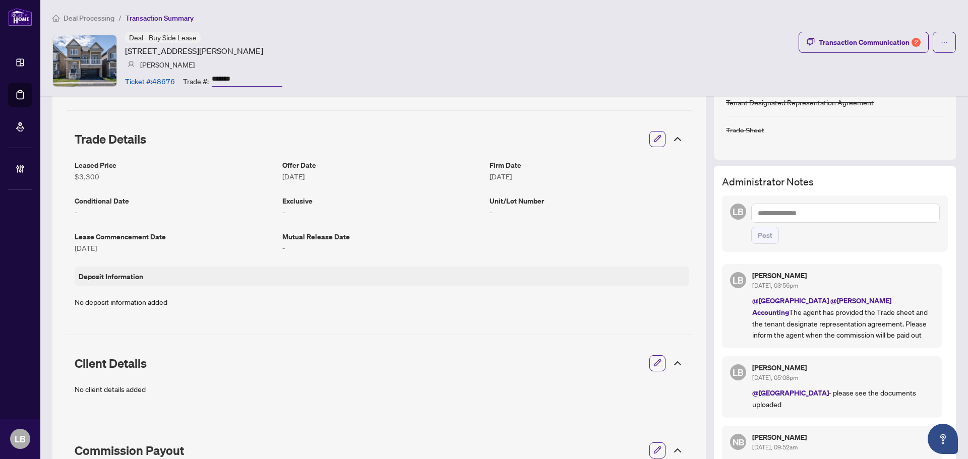
scroll to position [0, 0]
